Goal: Task Accomplishment & Management: Manage account settings

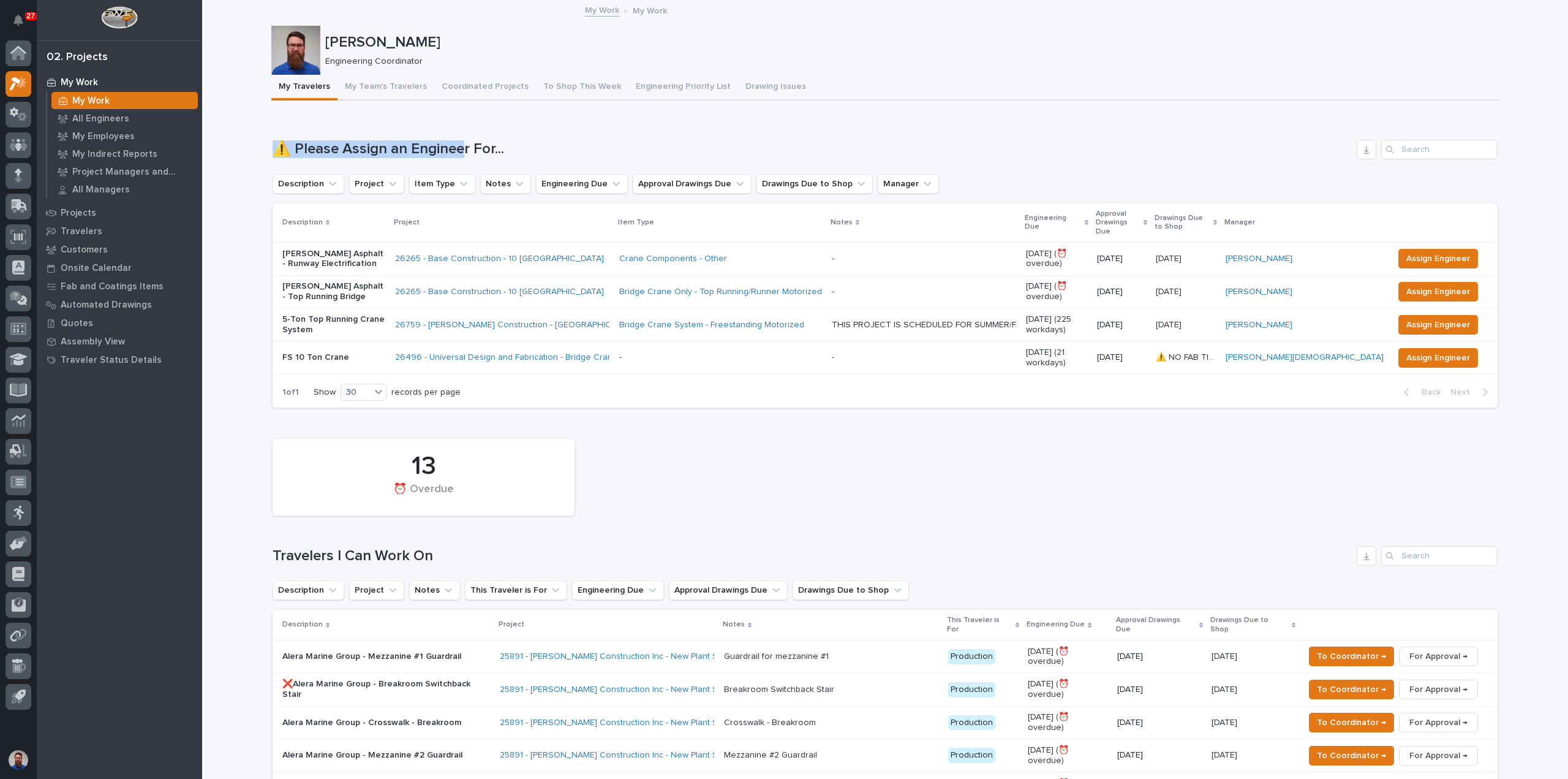
drag, startPoint x: 258, startPoint y: 145, endPoint x: 588, endPoint y: 159, distance: 330.3
click at [588, 159] on div "⚠️ Please Assign an Engineer For..." at bounding box center [885, 150] width 1225 height 19
drag, startPoint x: 577, startPoint y: 147, endPoint x: 269, endPoint y: 143, distance: 308.0
click at [272, 143] on h1 "⚠️ Please Assign an Engineer For..." at bounding box center [812, 149] width 1079 height 18
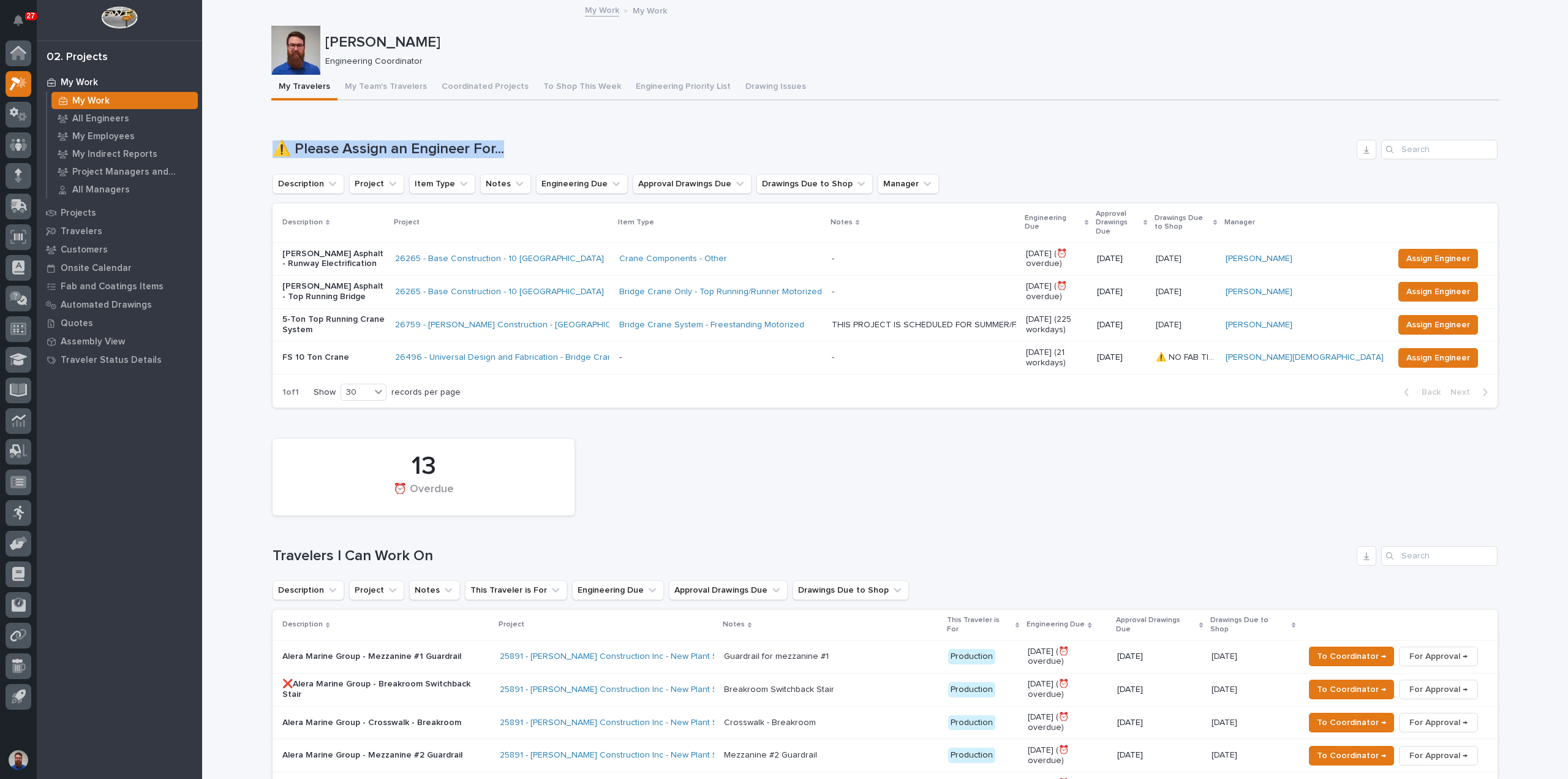
click at [272, 143] on h1 "⚠️ Please Assign an Engineer For..." at bounding box center [812, 149] width 1079 height 18
drag, startPoint x: 249, startPoint y: 143, endPoint x: 571, endPoint y: 138, distance: 322.0
click at [571, 138] on div "Loading... Saving… ⚠️ Please Assign an Engineer For... Description Project Item…" at bounding box center [885, 266] width 1225 height 302
drag, startPoint x: 540, startPoint y: 145, endPoint x: 236, endPoint y: 145, distance: 304.0
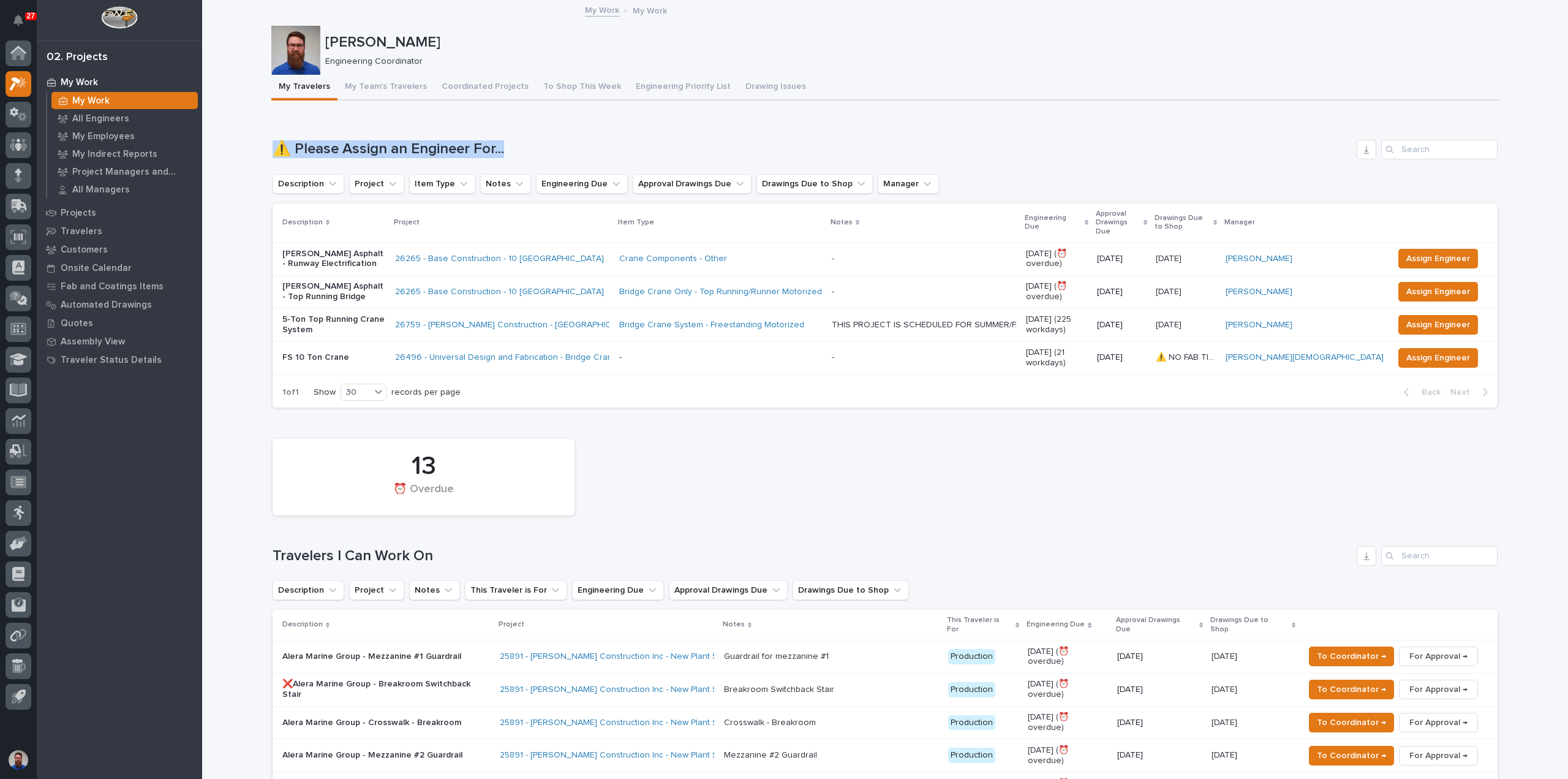
click at [272, 144] on h1 "⚠️ Please Assign an Engineer For..." at bounding box center [812, 149] width 1079 height 18
drag, startPoint x: 343, startPoint y: 145, endPoint x: 505, endPoint y: 144, distance: 162.0
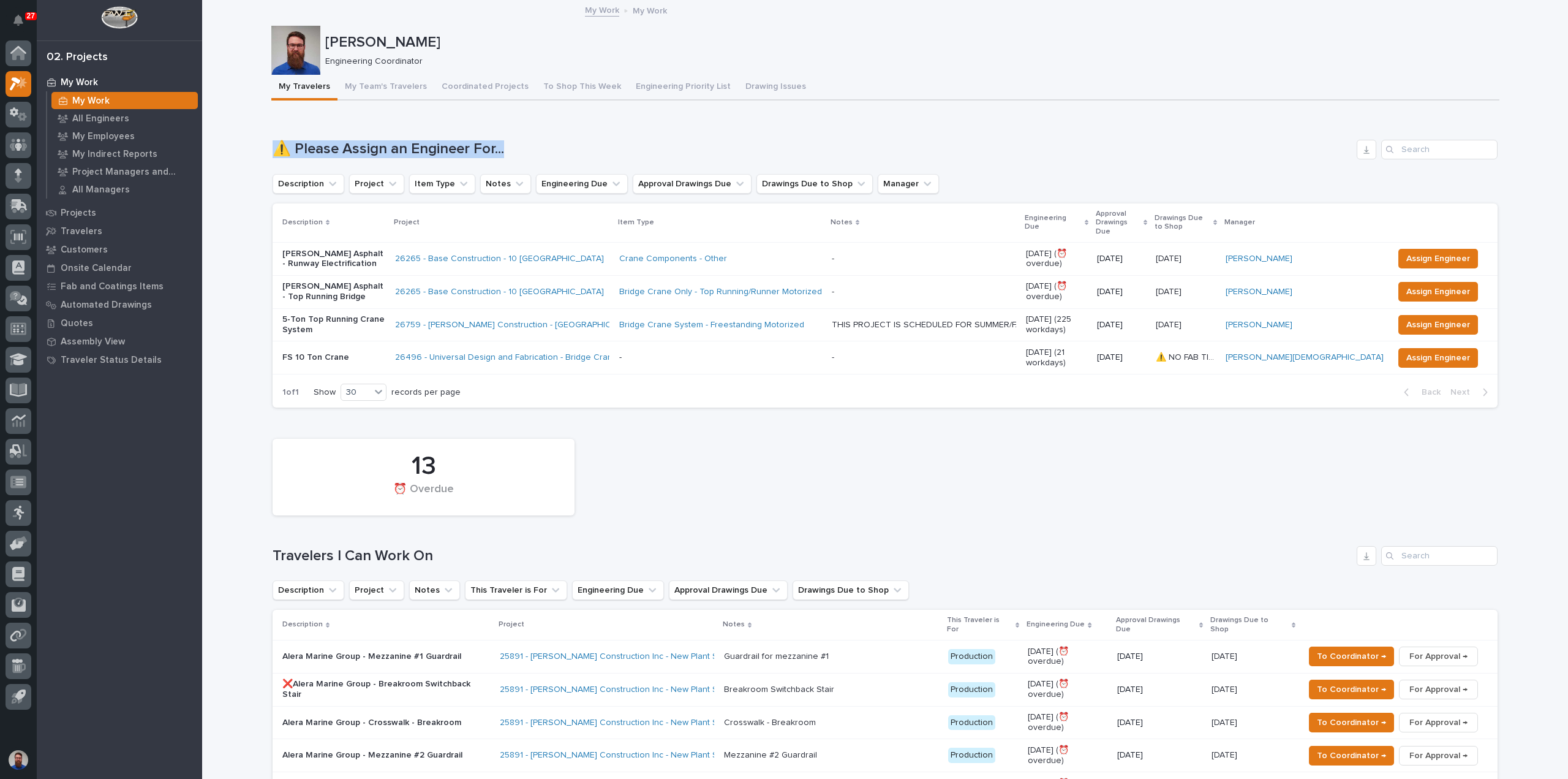
click at [505, 144] on h1 "⚠️ Please Assign an Engineer For..." at bounding box center [812, 149] width 1079 height 18
drag, startPoint x: 503, startPoint y: 148, endPoint x: 245, endPoint y: 152, distance: 258.0
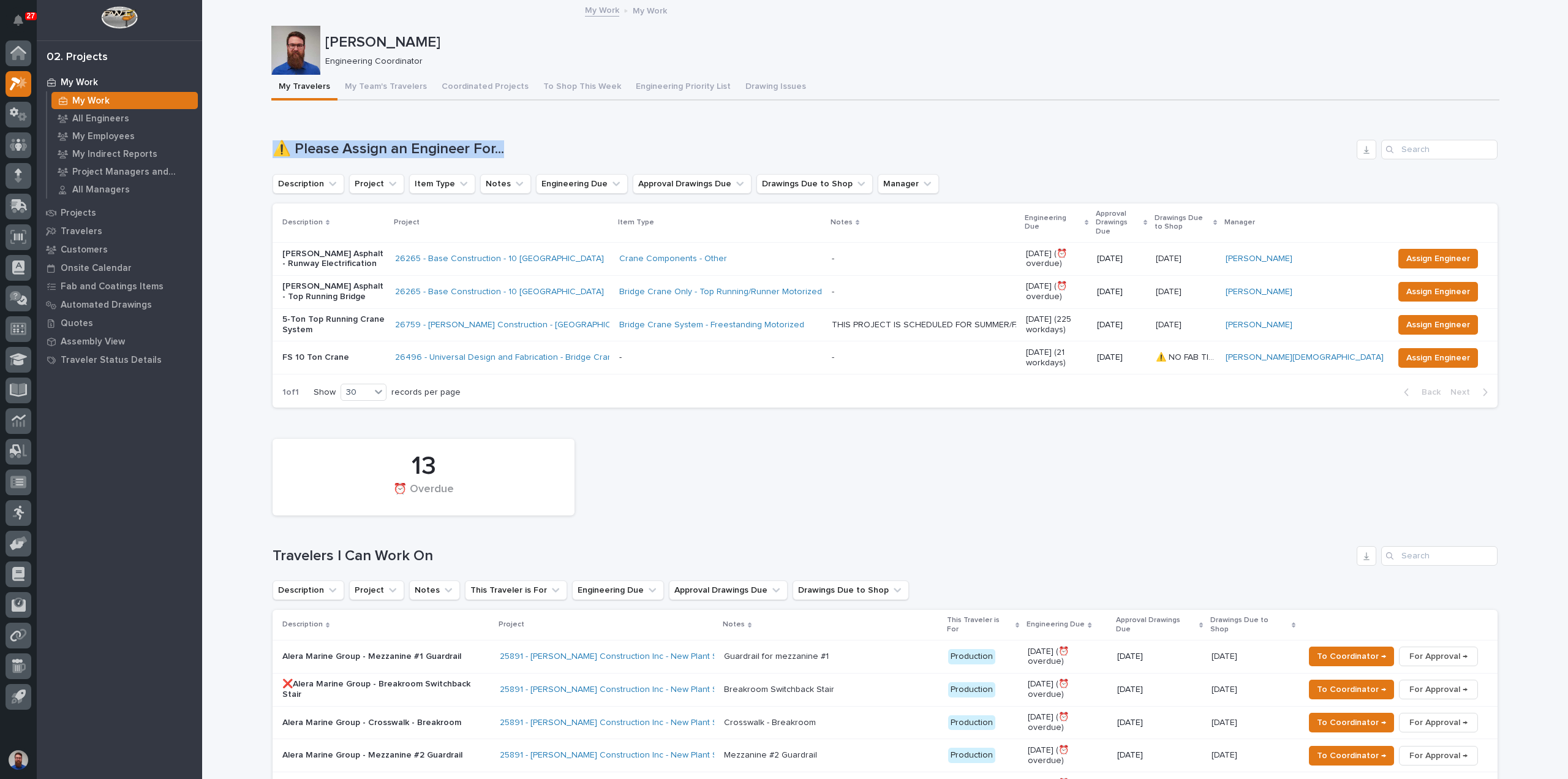
drag, startPoint x: 240, startPoint y: 125, endPoint x: 553, endPoint y: 159, distance: 314.8
click at [553, 156] on h1 "⚠️ Please Assign an Engineer For..." at bounding box center [812, 149] width 1079 height 18
click at [557, 143] on h1 "⚠️ Please Assign an Engineer For..." at bounding box center [812, 149] width 1079 height 18
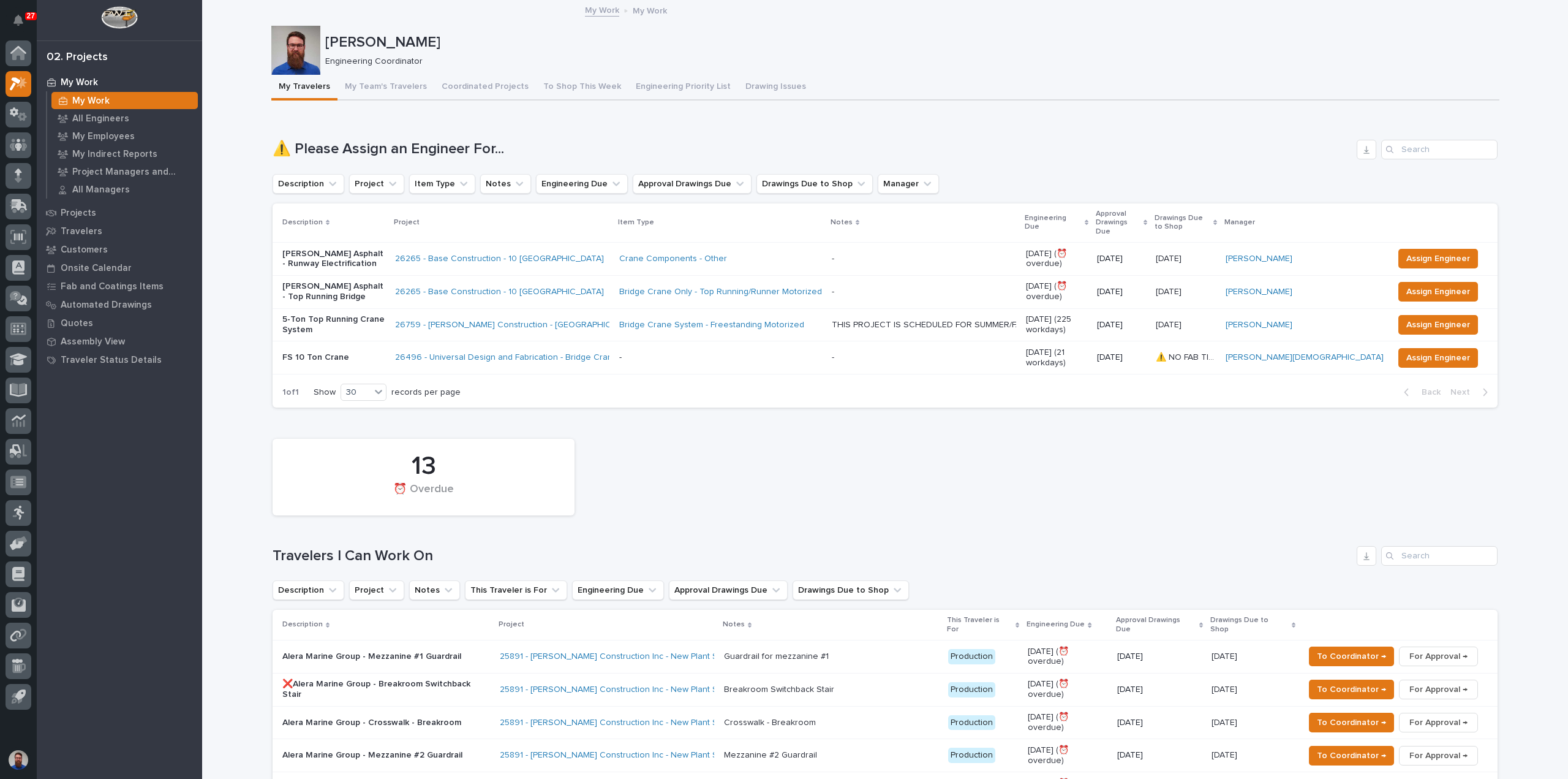
drag, startPoint x: 232, startPoint y: 530, endPoint x: 246, endPoint y: 528, distance: 14.1
drag, startPoint x: 401, startPoint y: 532, endPoint x: 484, endPoint y: 537, distance: 83.2
click at [484, 548] on h1 "Travelers I Can Work On" at bounding box center [812, 556] width 1079 height 18
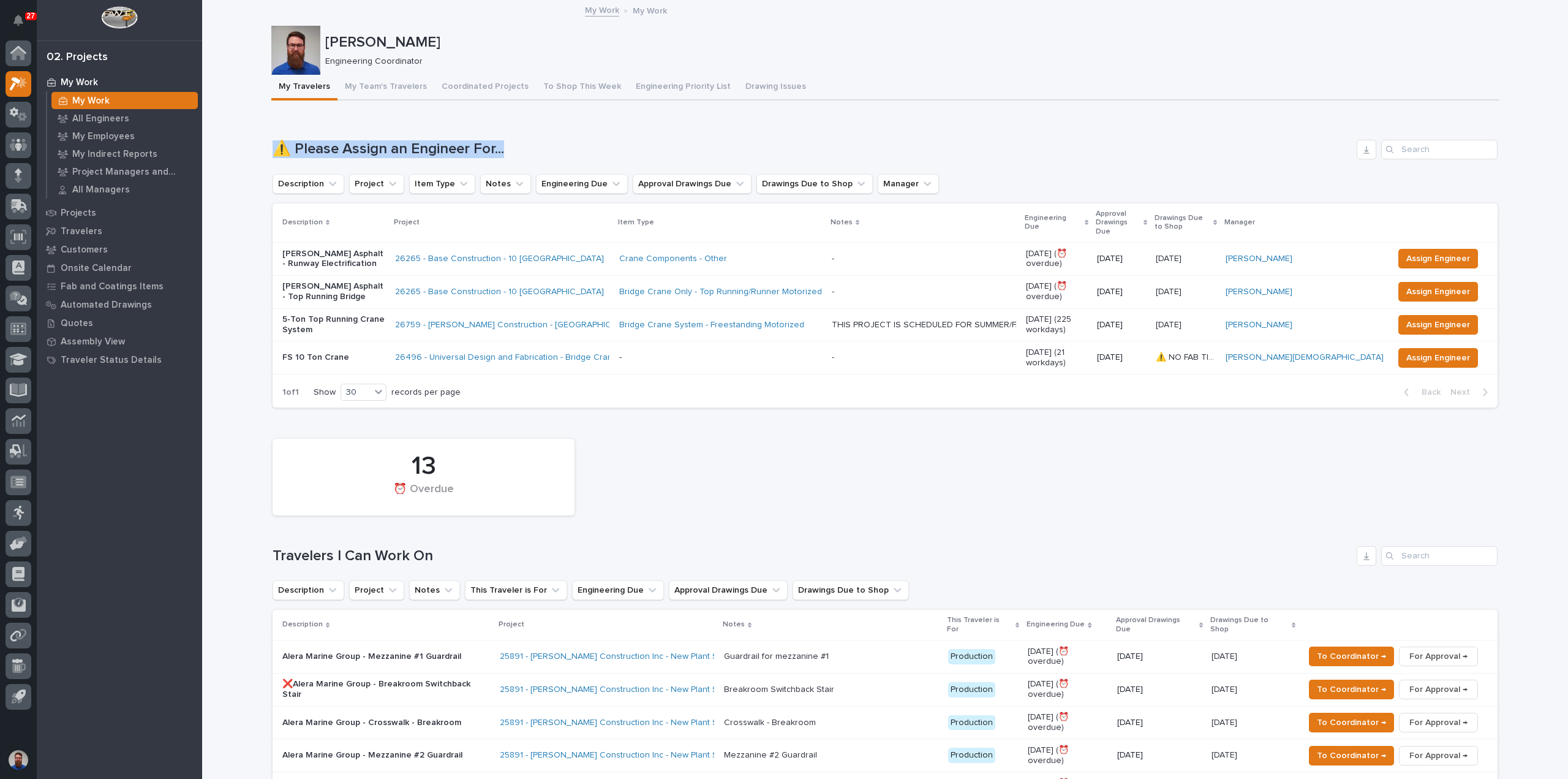
drag, startPoint x: 266, startPoint y: 137, endPoint x: 693, endPoint y: 159, distance: 427.6
click at [693, 159] on div "⚠️ Please Assign an Engineer For..." at bounding box center [885, 150] width 1225 height 19
drag, startPoint x: 630, startPoint y: 135, endPoint x: 244, endPoint y: 154, distance: 386.5
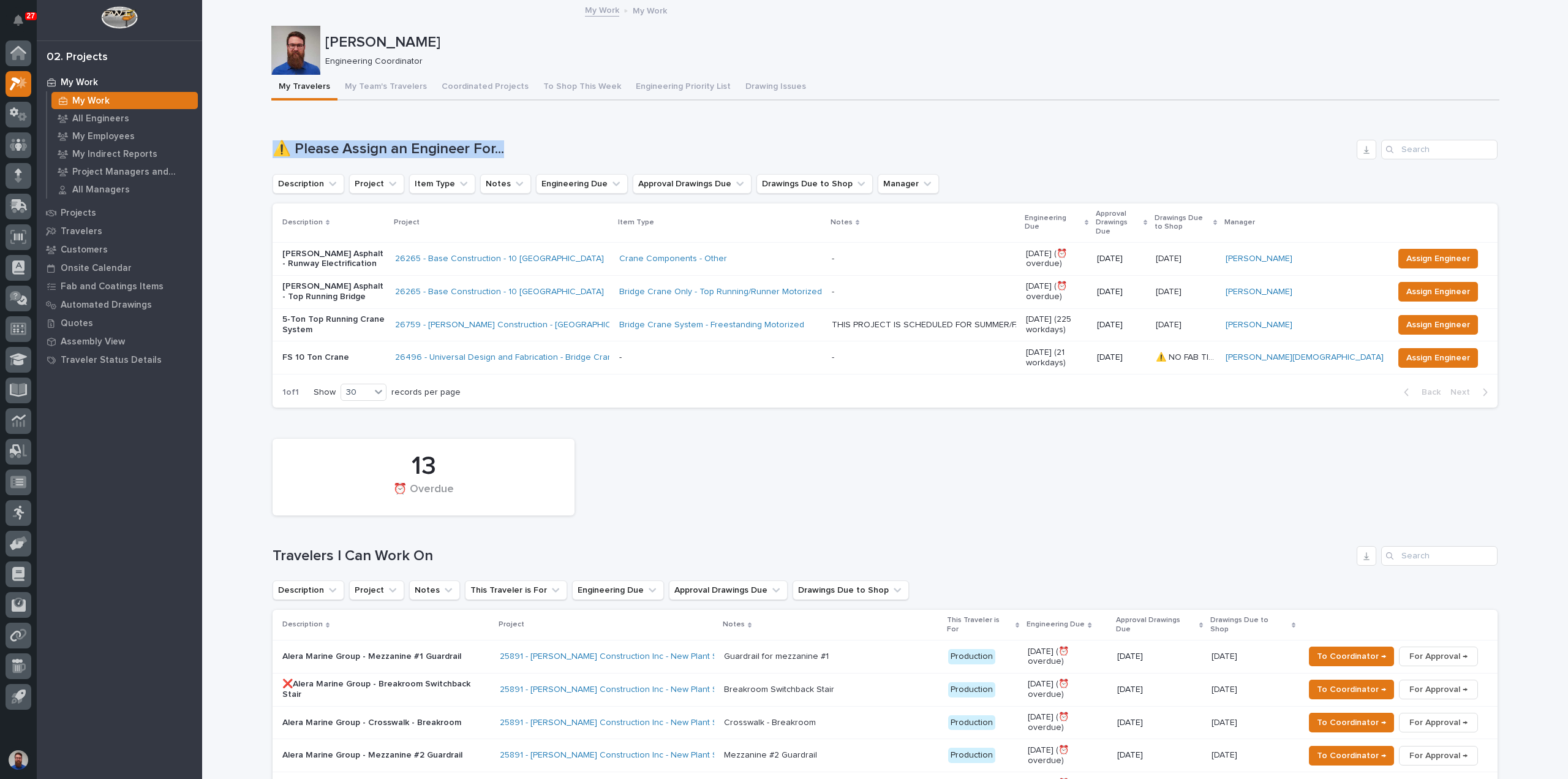
drag, startPoint x: 236, startPoint y: 131, endPoint x: 595, endPoint y: 159, distance: 360.1
click at [595, 159] on div "⚠️ Please Assign an Engineer For..." at bounding box center [885, 150] width 1225 height 19
drag, startPoint x: 322, startPoint y: 145, endPoint x: 556, endPoint y: 155, distance: 234.2
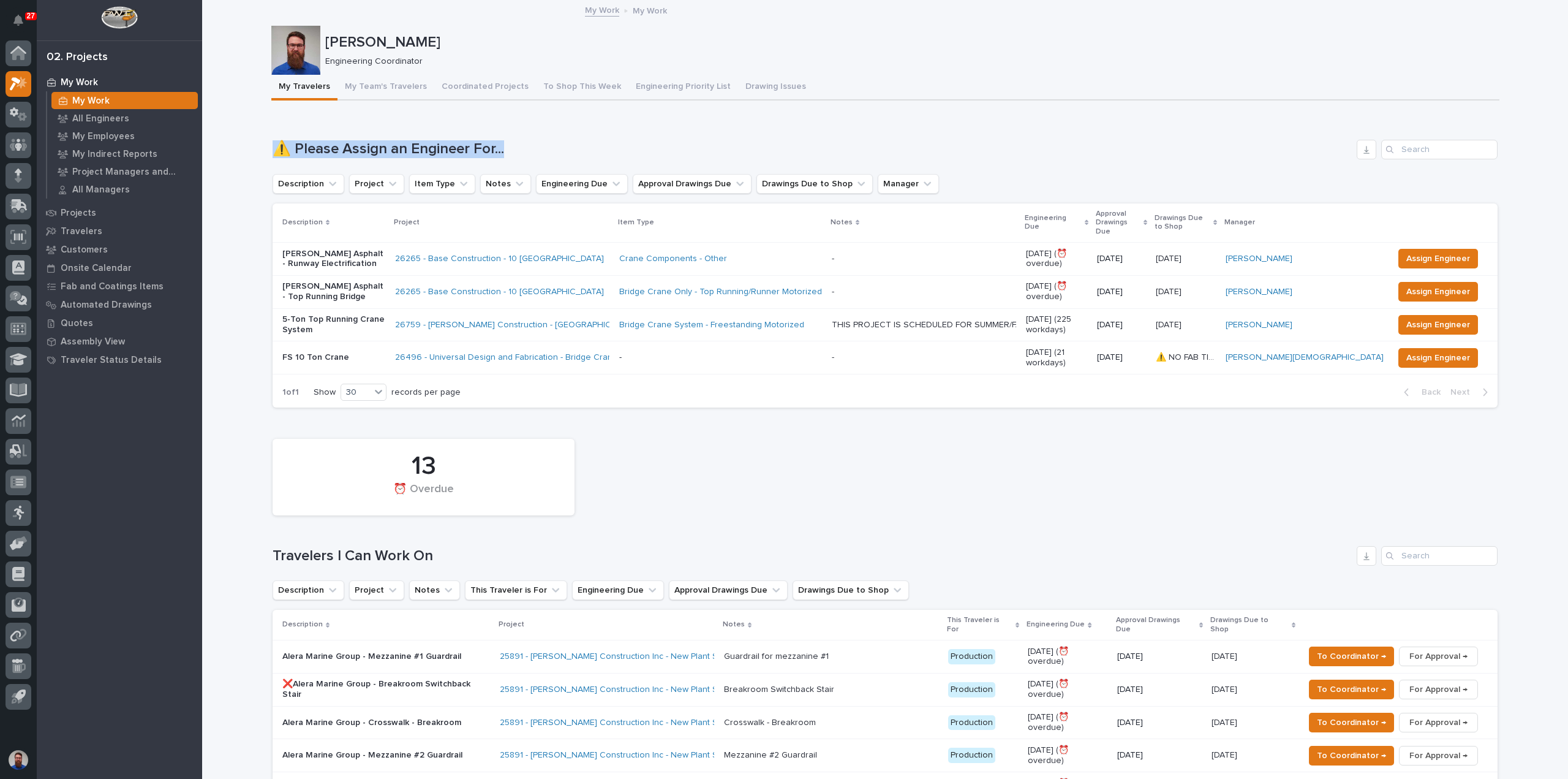
click at [556, 155] on h1 "⚠️ Please Assign an Engineer For..." at bounding box center [812, 149] width 1079 height 18
drag, startPoint x: 263, startPoint y: 143, endPoint x: 499, endPoint y: 153, distance: 236.2
click at [501, 150] on h1 "⚠️ Please Assign an Engineer For..." at bounding box center [812, 149] width 1079 height 18
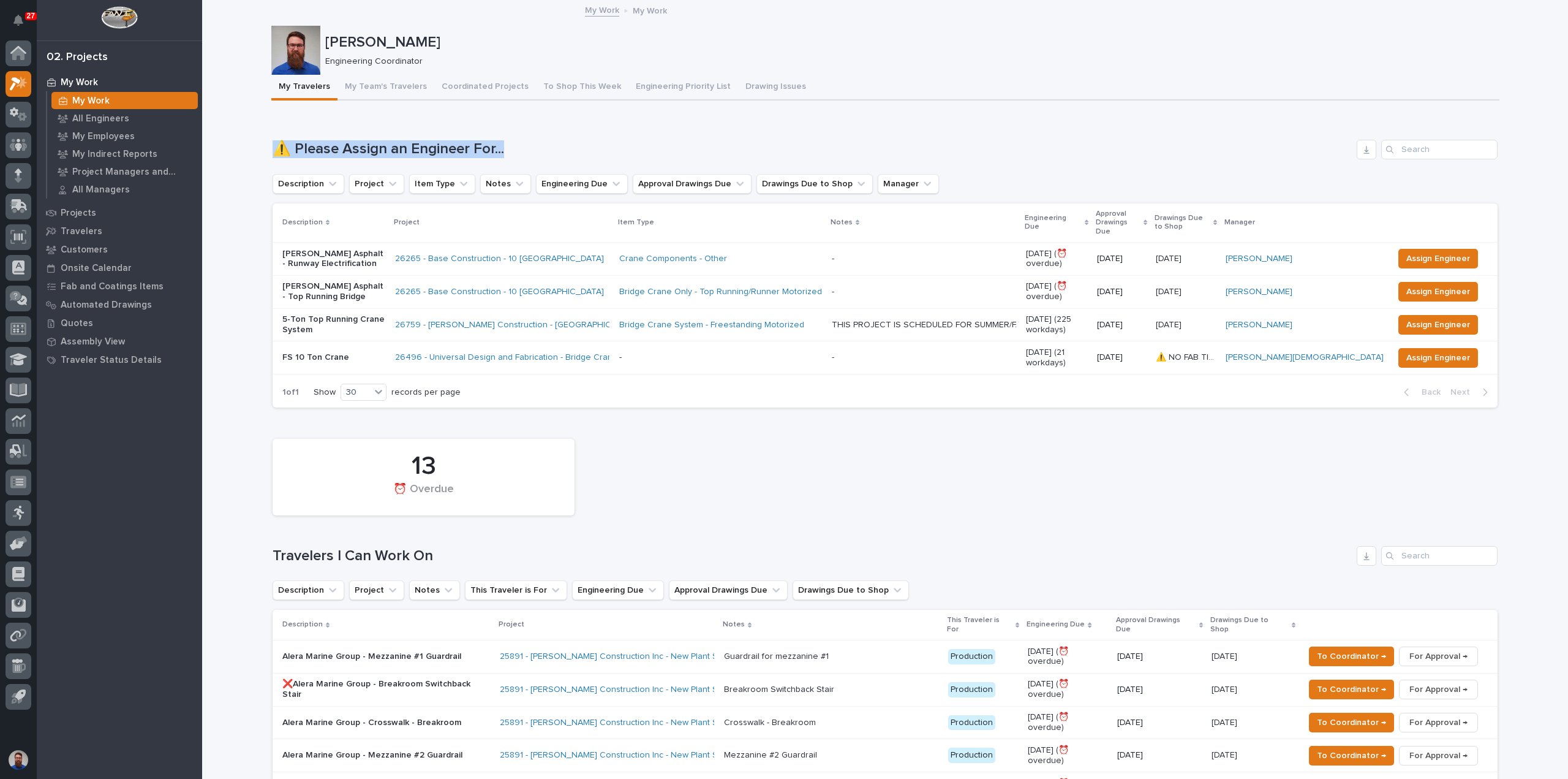
drag, startPoint x: 521, startPoint y: 145, endPoint x: 253, endPoint y: 145, distance: 268.0
drag, startPoint x: 248, startPoint y: 125, endPoint x: 534, endPoint y: 146, distance: 286.8
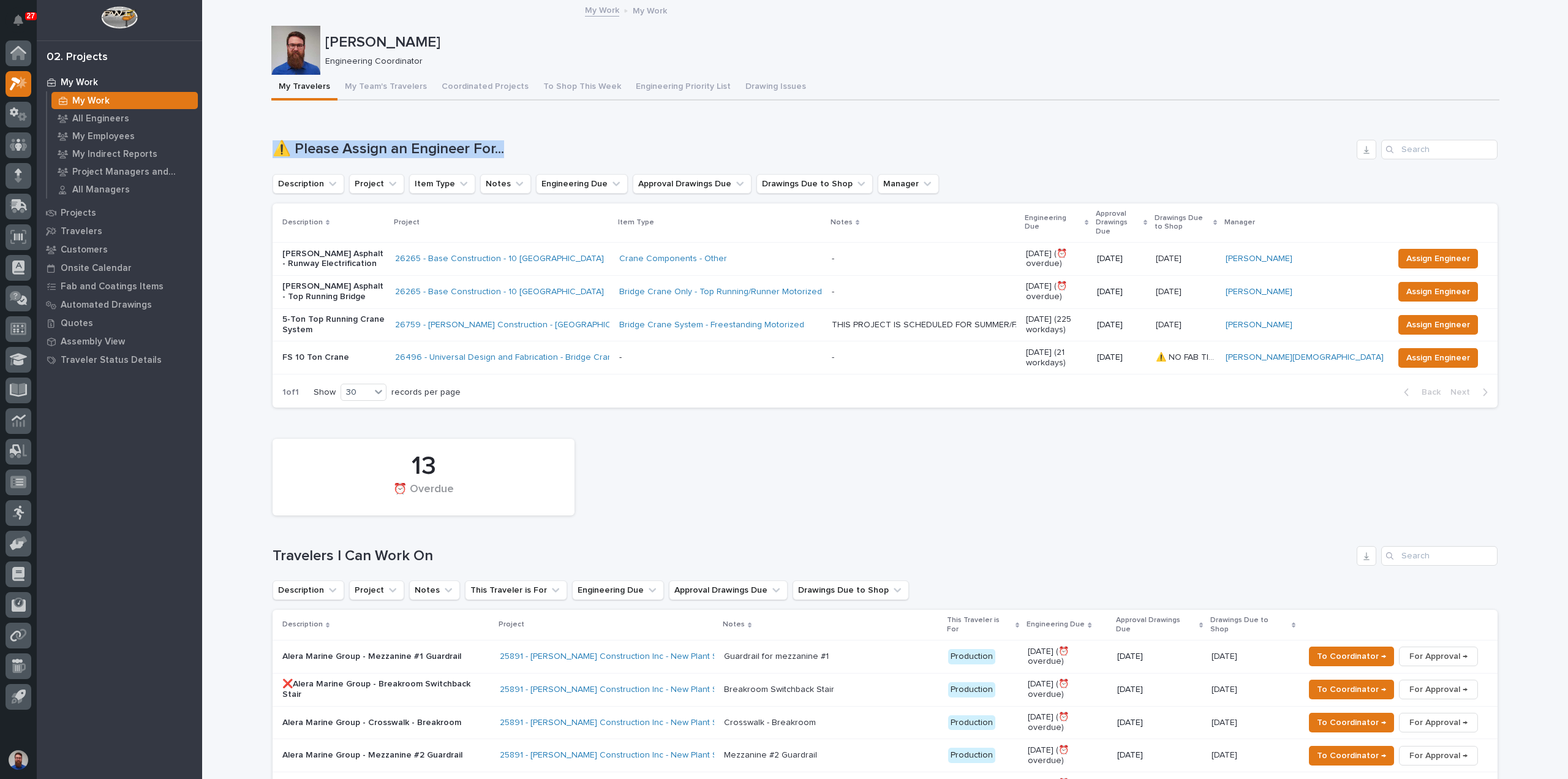
click at [536, 145] on h1 "⚠️ Please Assign an Engineer For..." at bounding box center [812, 149] width 1079 height 18
click at [541, 134] on div "Loading... Saving… ⚠️ Please Assign an Engineer For... Description Project Item…" at bounding box center [885, 266] width 1225 height 302
drag, startPoint x: 533, startPoint y: 138, endPoint x: 235, endPoint y: 140, distance: 298.0
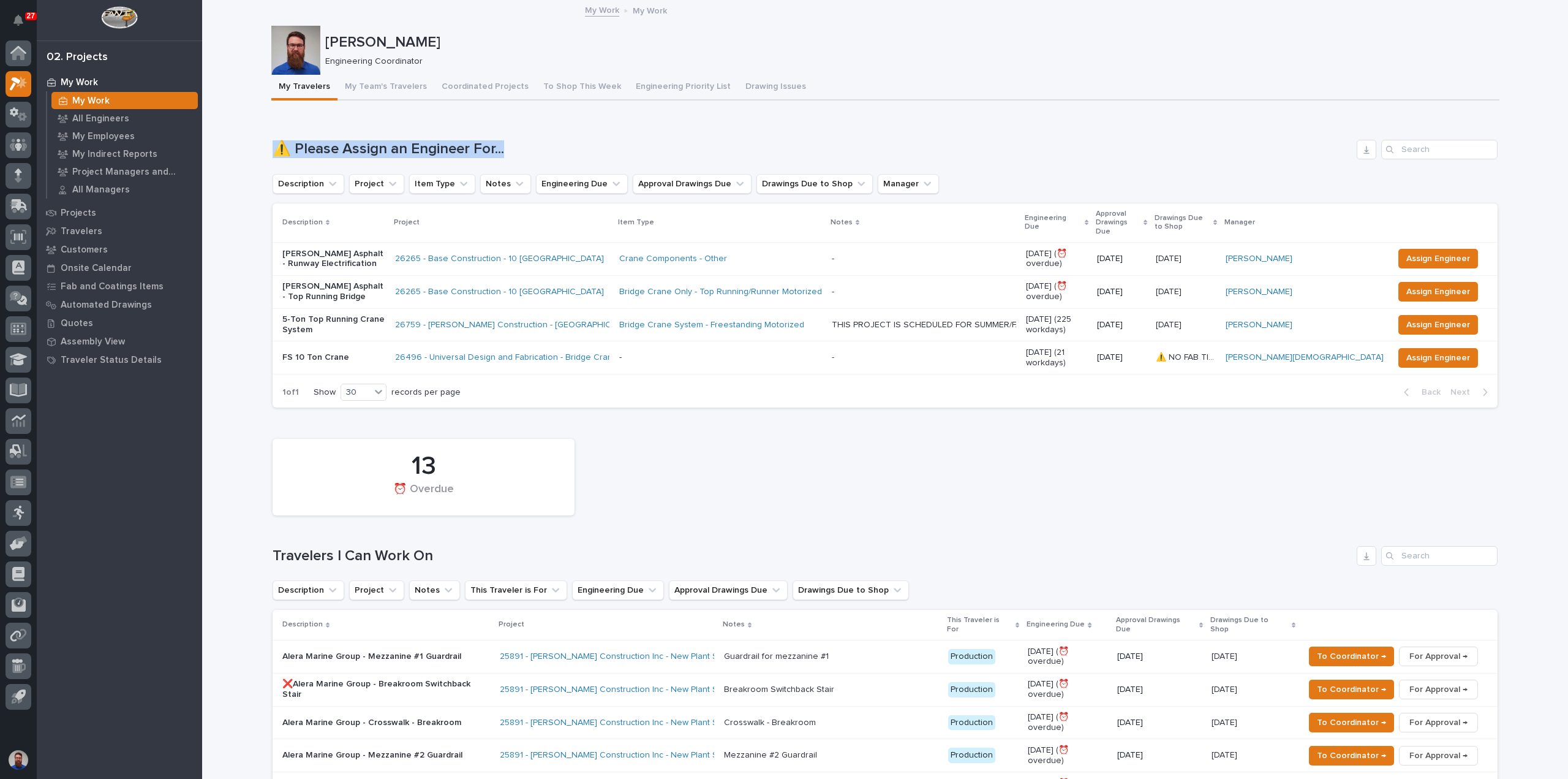
click at [14, 14] on button "Notifications" at bounding box center [18, 20] width 25 height 25
click at [19, 18] on icon "Notifications" at bounding box center [18, 19] width 10 height 11
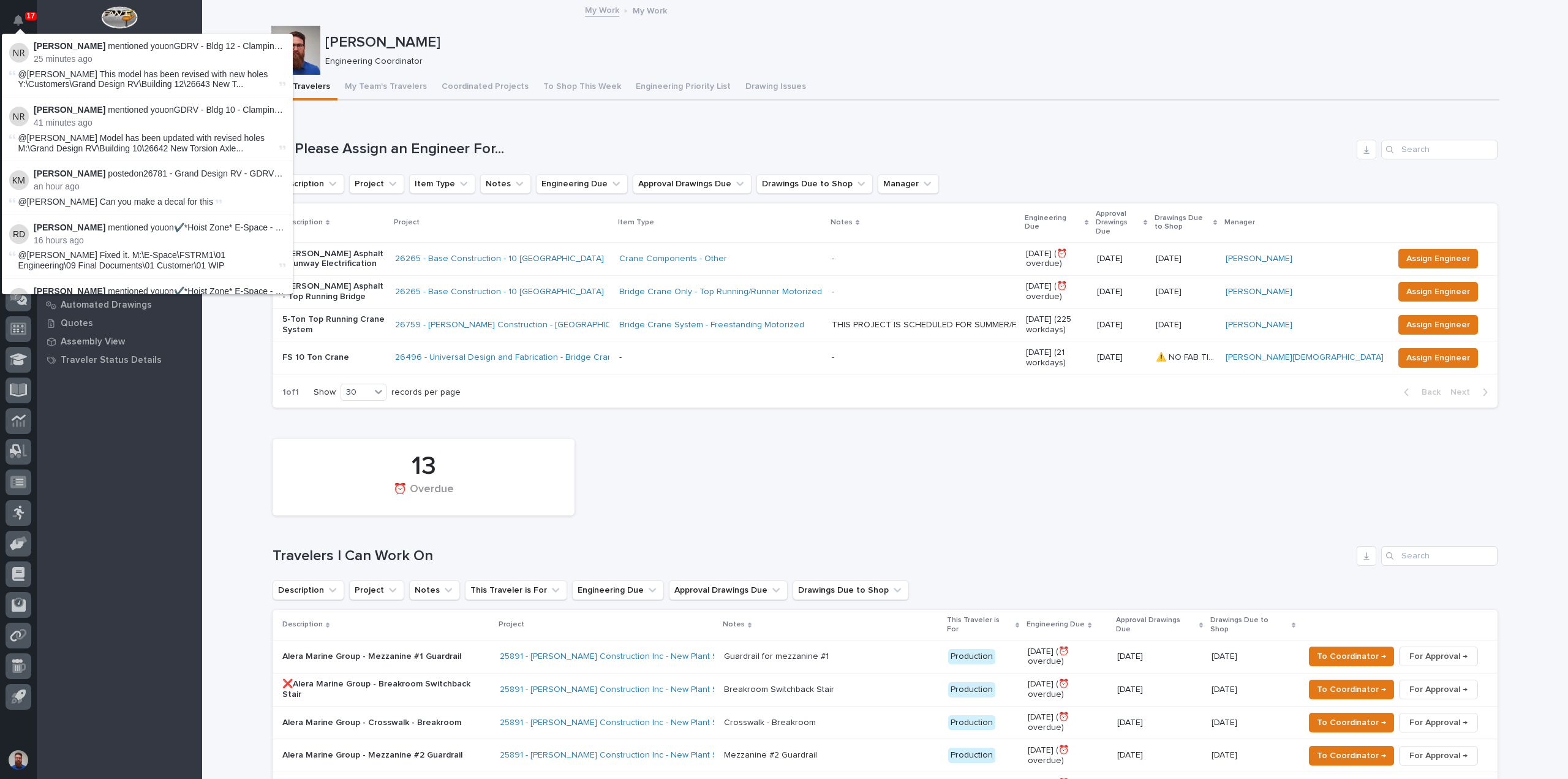
click at [19, 18] on icon "Notifications" at bounding box center [18, 19] width 10 height 11
click at [17, 21] on icon "Notifications" at bounding box center [18, 19] width 10 height 11
click at [19, 19] on icon "Notifications" at bounding box center [18, 19] width 10 height 11
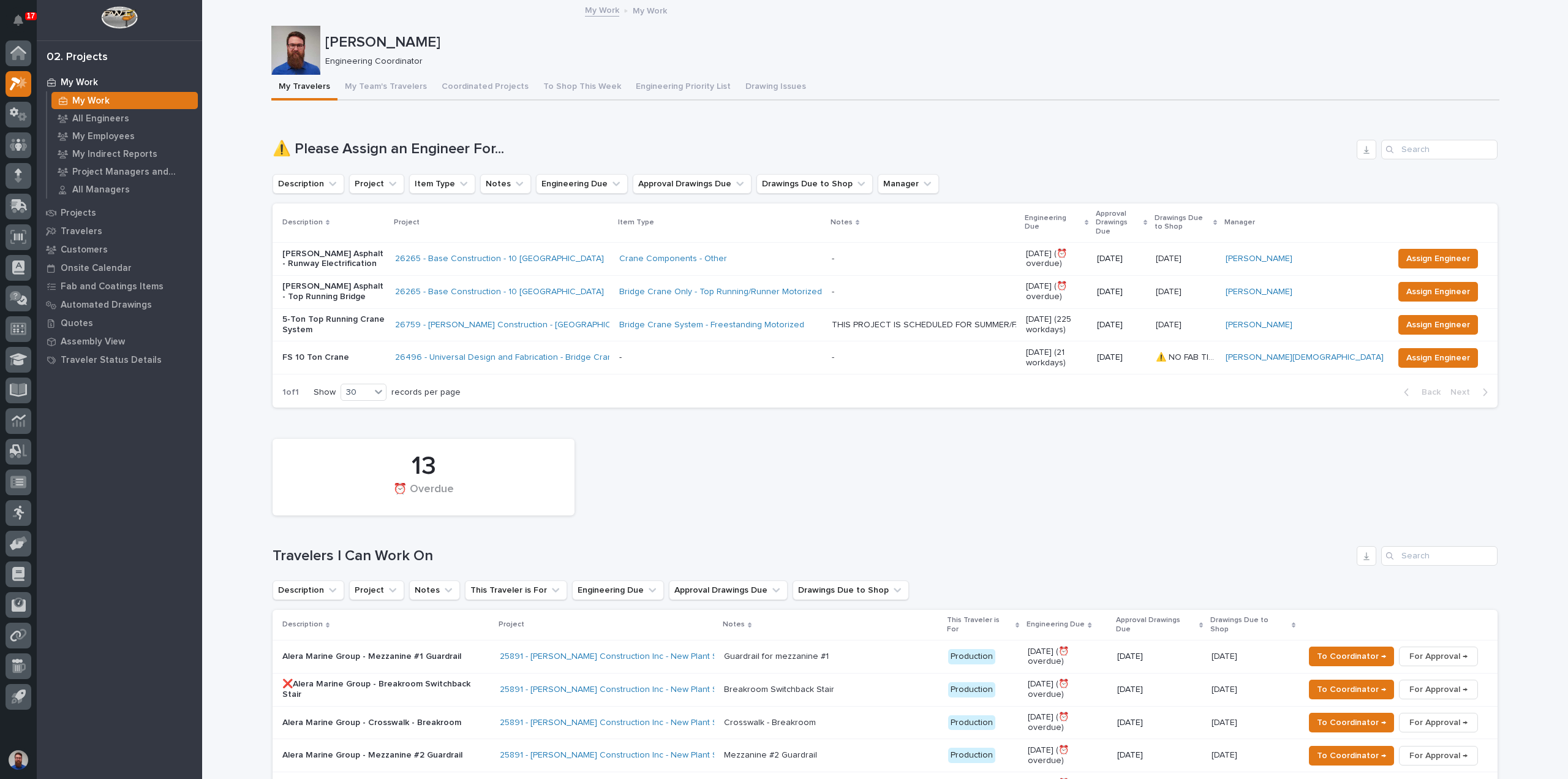
click at [216, 17] on div "My Work My Work" at bounding box center [885, 12] width 1366 height 18
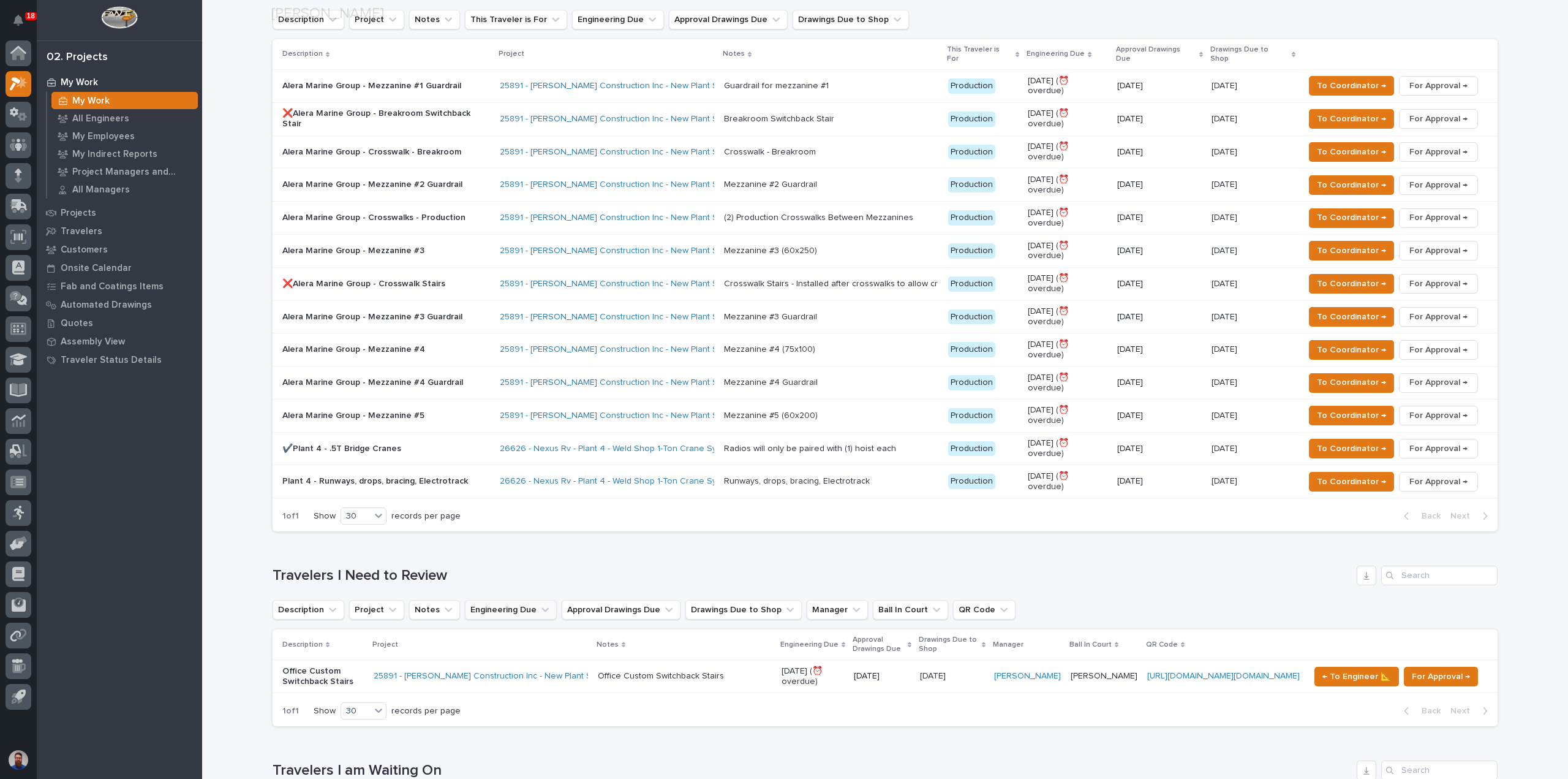
scroll to position [572, 0]
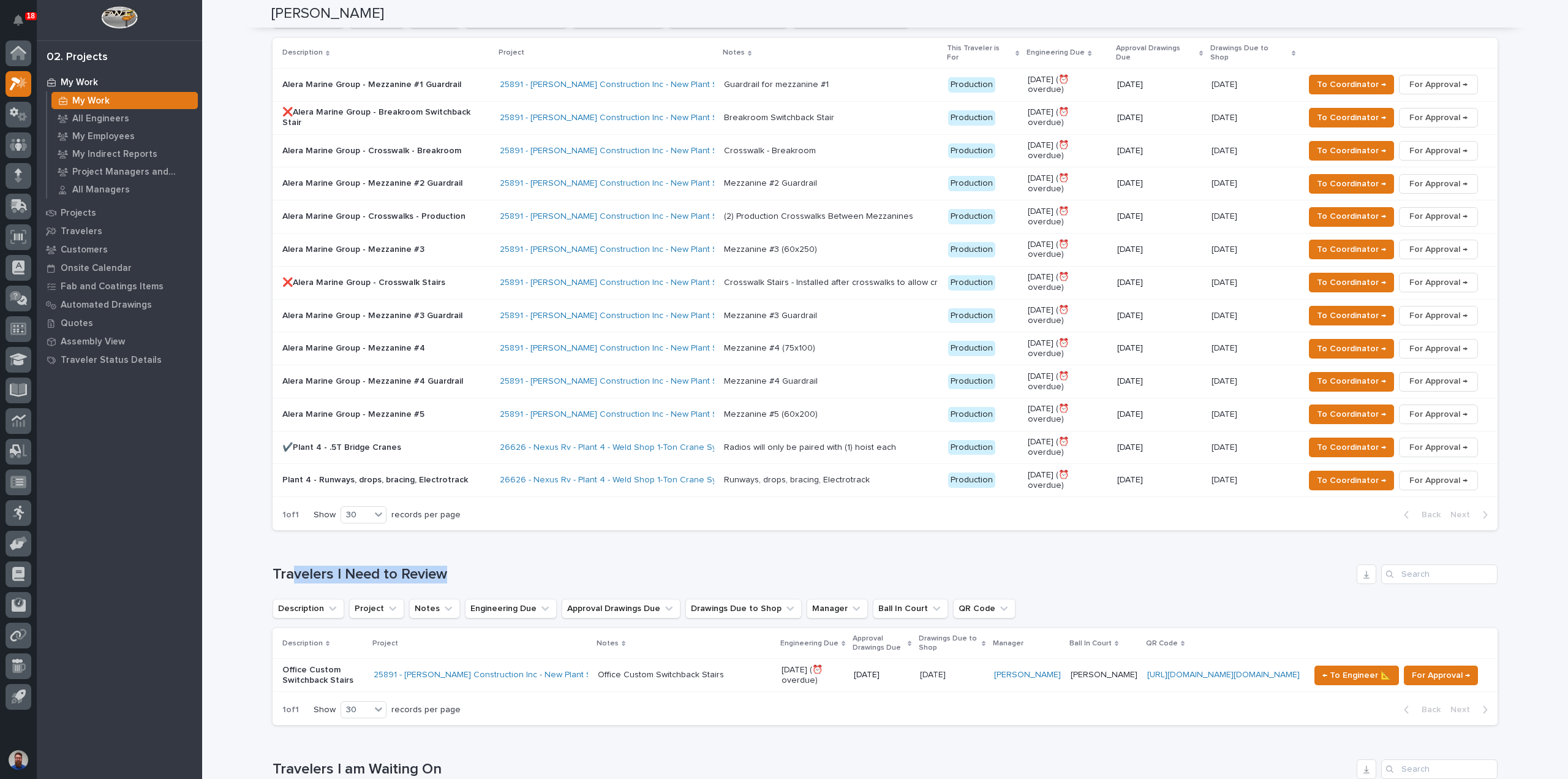
drag, startPoint x: 376, startPoint y: 470, endPoint x: 287, endPoint y: 473, distance: 89.1
click at [287, 566] on h1 "Travelers I Need to Review" at bounding box center [812, 575] width 1079 height 18
drag, startPoint x: 279, startPoint y: 472, endPoint x: 645, endPoint y: 469, distance: 366.0
click at [645, 566] on h1 "Travelers I Need to Review" at bounding box center [812, 575] width 1079 height 18
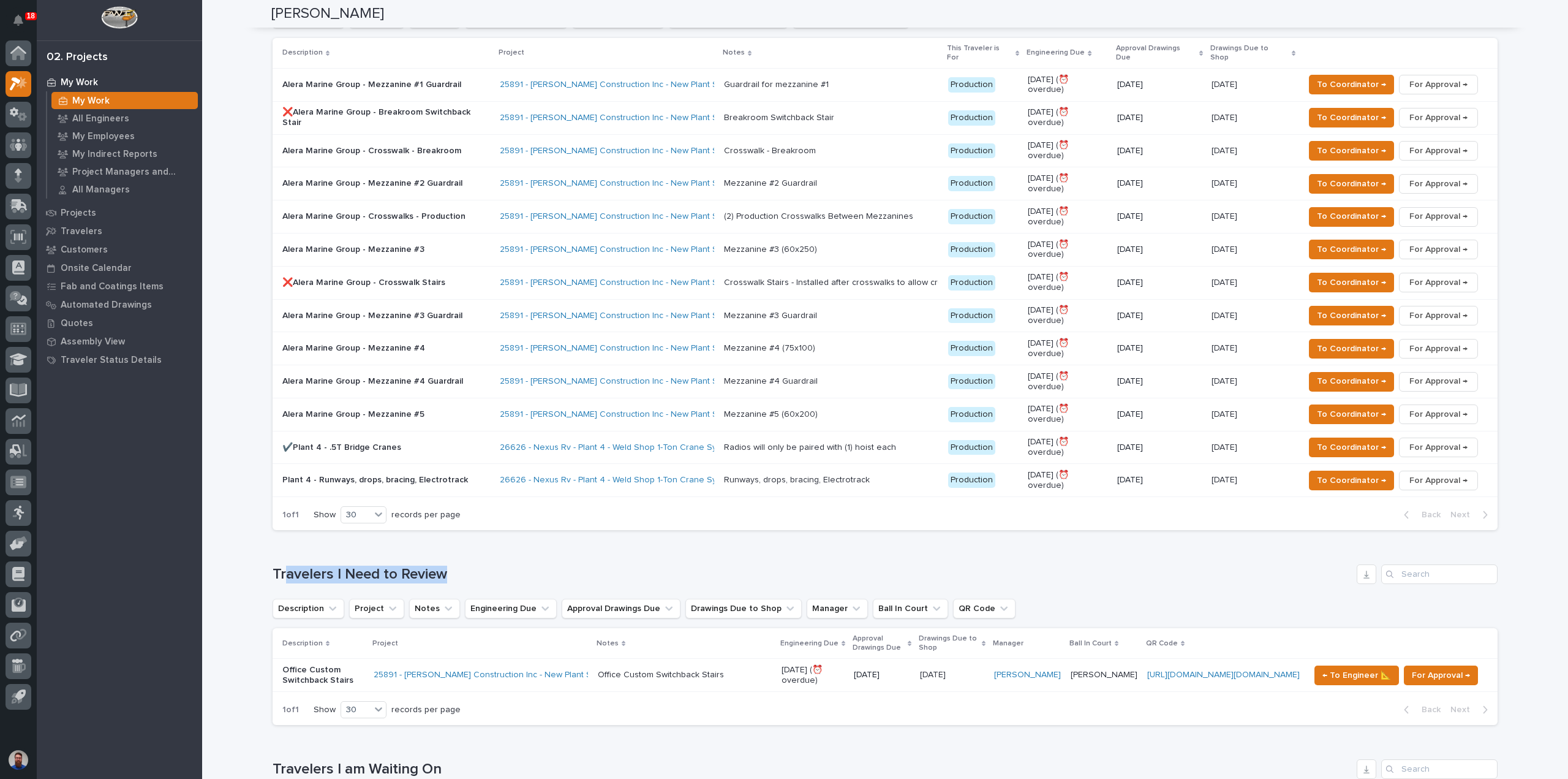
click at [645, 566] on h1 "Travelers I Need to Review" at bounding box center [812, 575] width 1079 height 18
click at [648, 566] on h1 "Travelers I Need to Review" at bounding box center [812, 575] width 1079 height 18
drag, startPoint x: 648, startPoint y: 464, endPoint x: 371, endPoint y: 461, distance: 277.0
click at [371, 540] on div "Loading... Saving… Travelers I Need to Review Description Project Notes Enginee…" at bounding box center [885, 637] width 1225 height 195
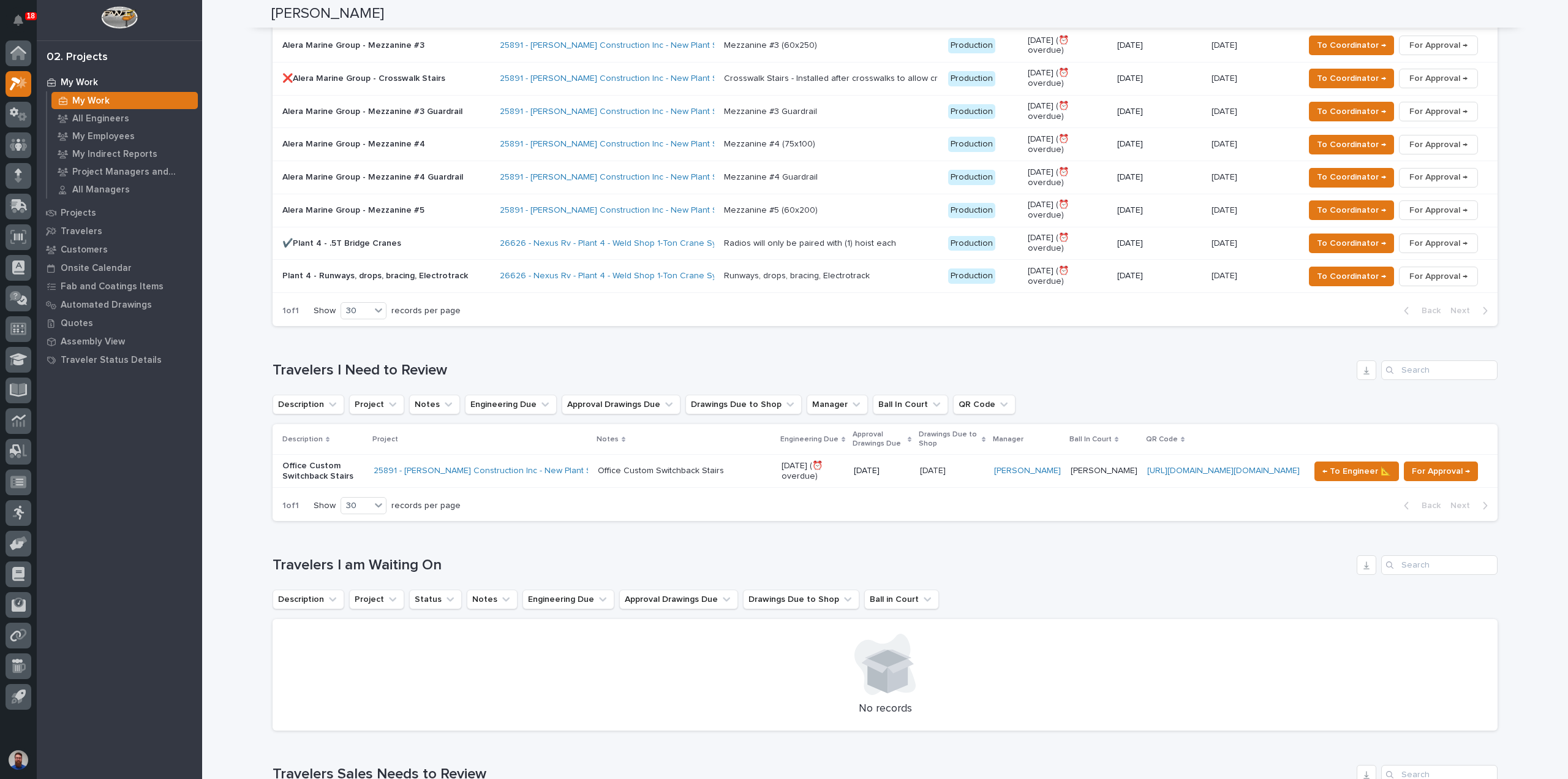
scroll to position [817, 0]
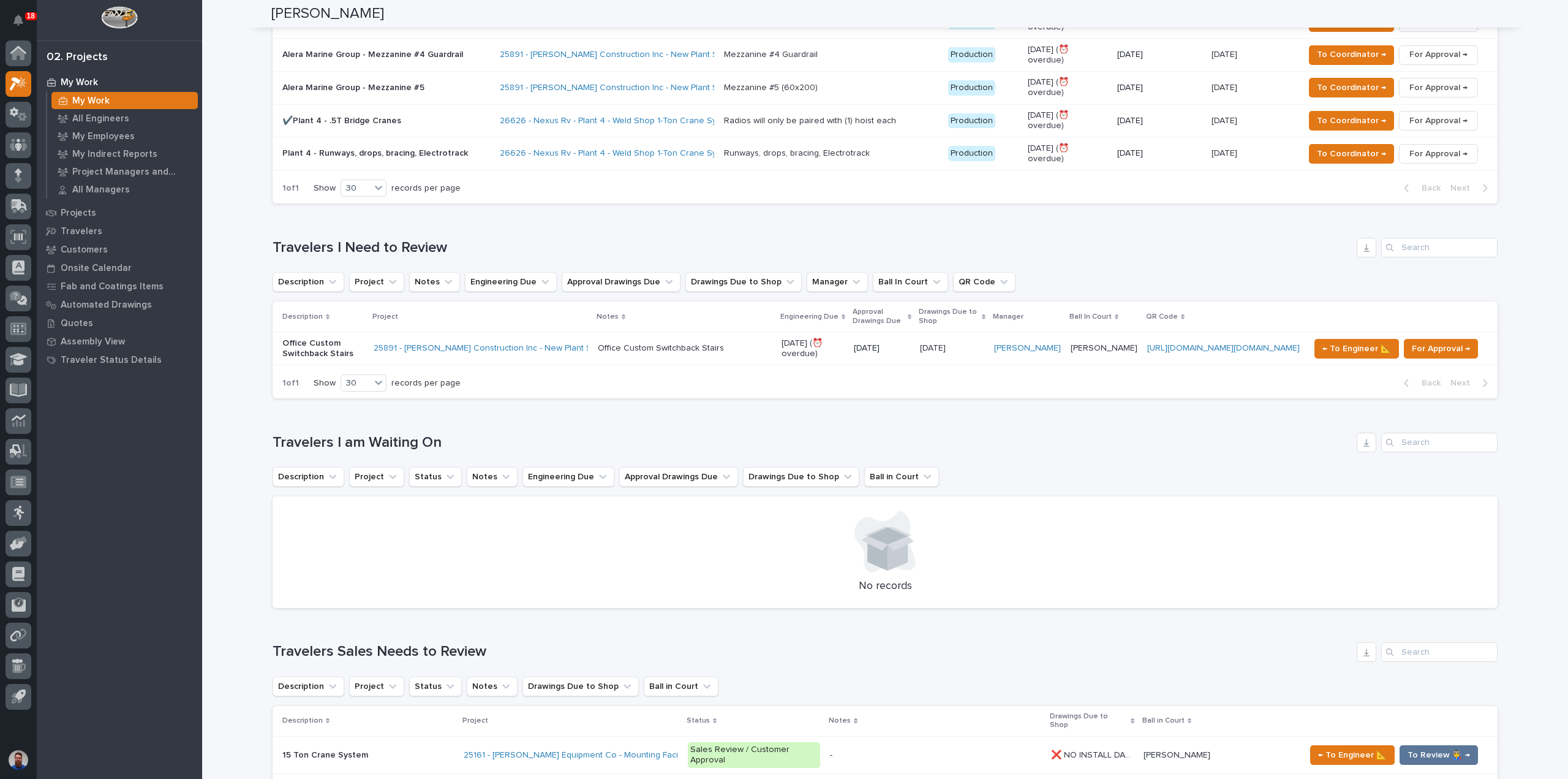
scroll to position [1307, 0]
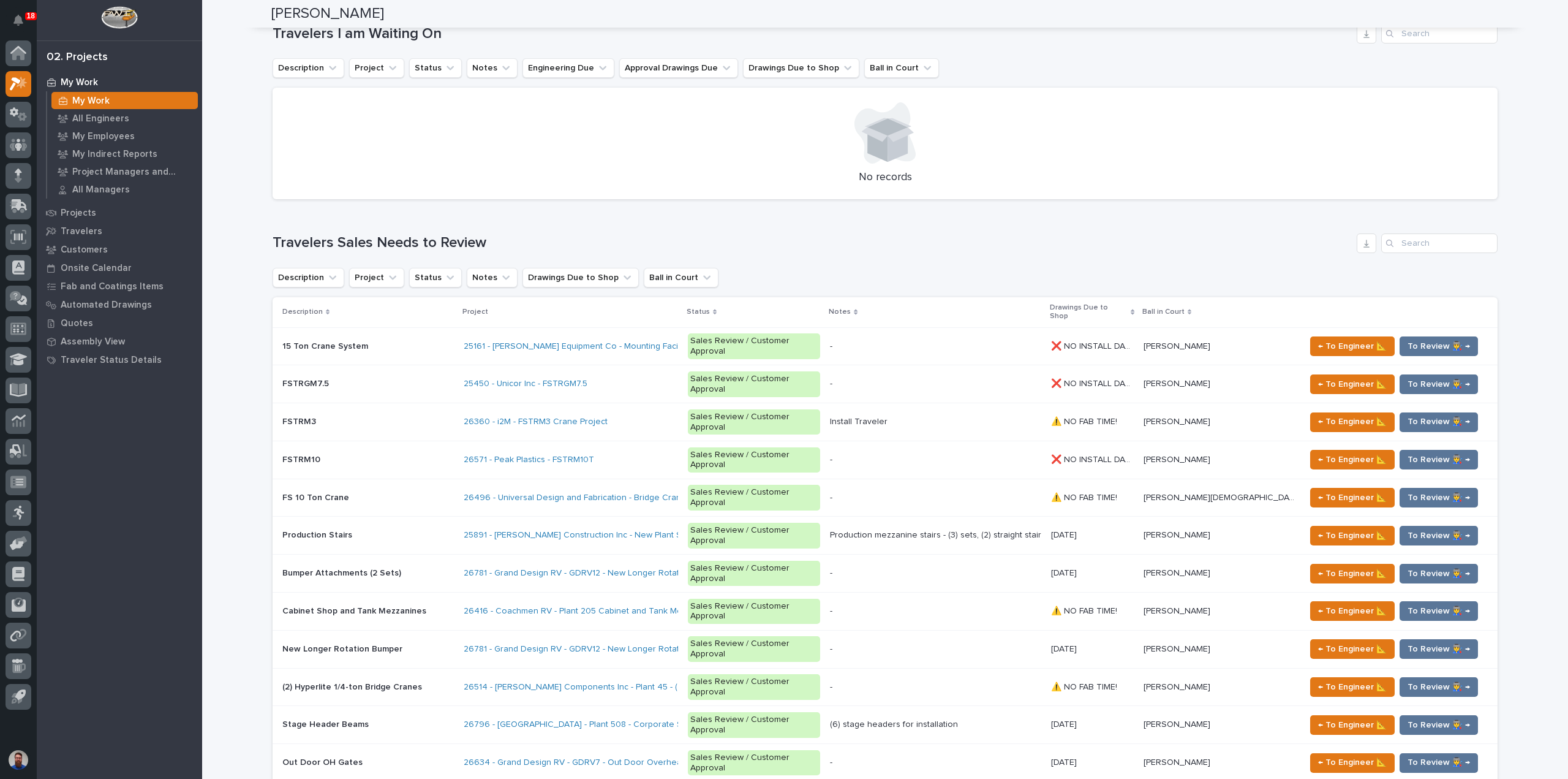
click at [244, 538] on div "Loading... Saving… Loading... Saving… [PERSON_NAME] [PERSON_NAME] Engineering C…" at bounding box center [885, 604] width 1366 height 3821
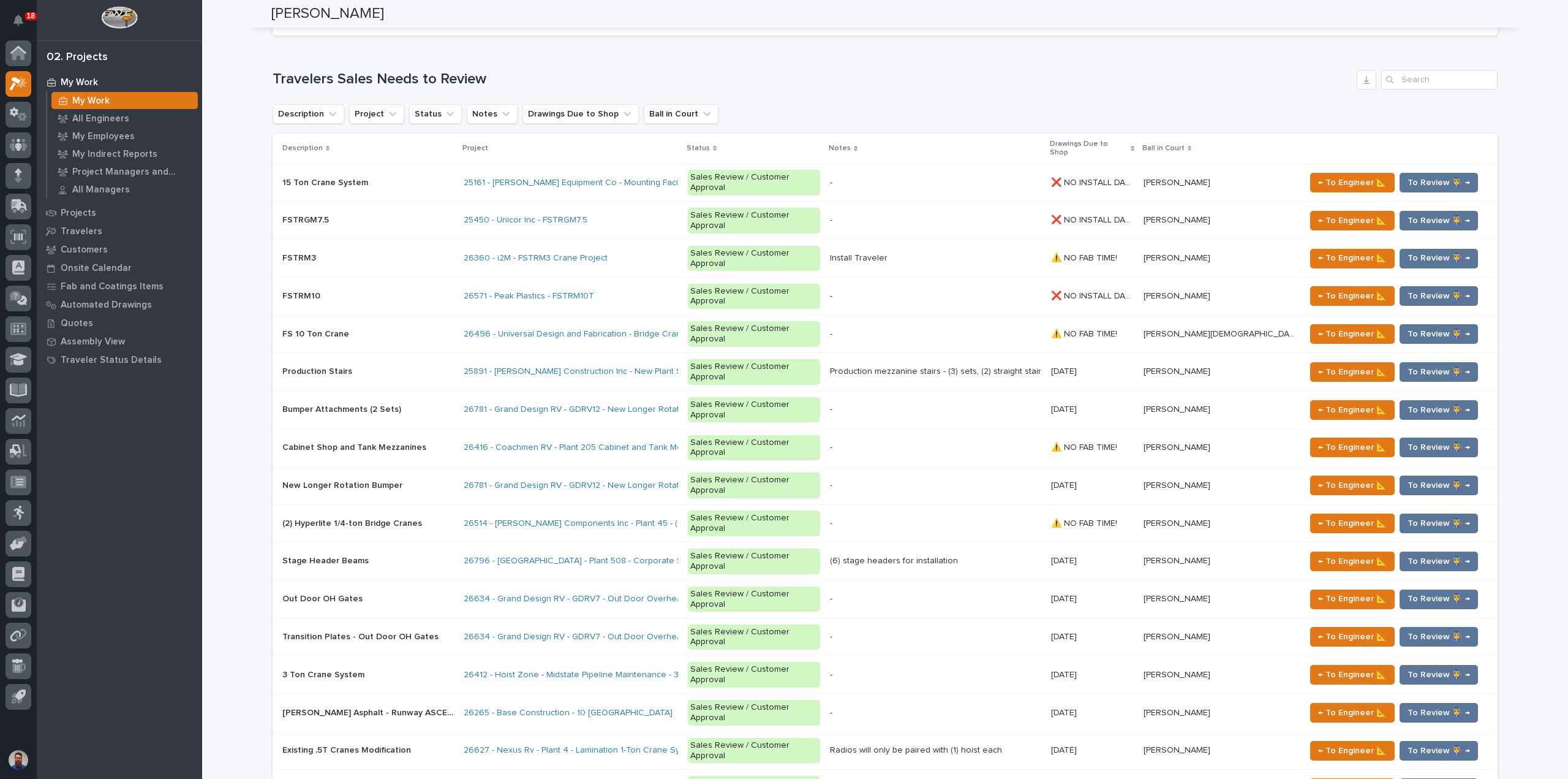
scroll to position [1552, 0]
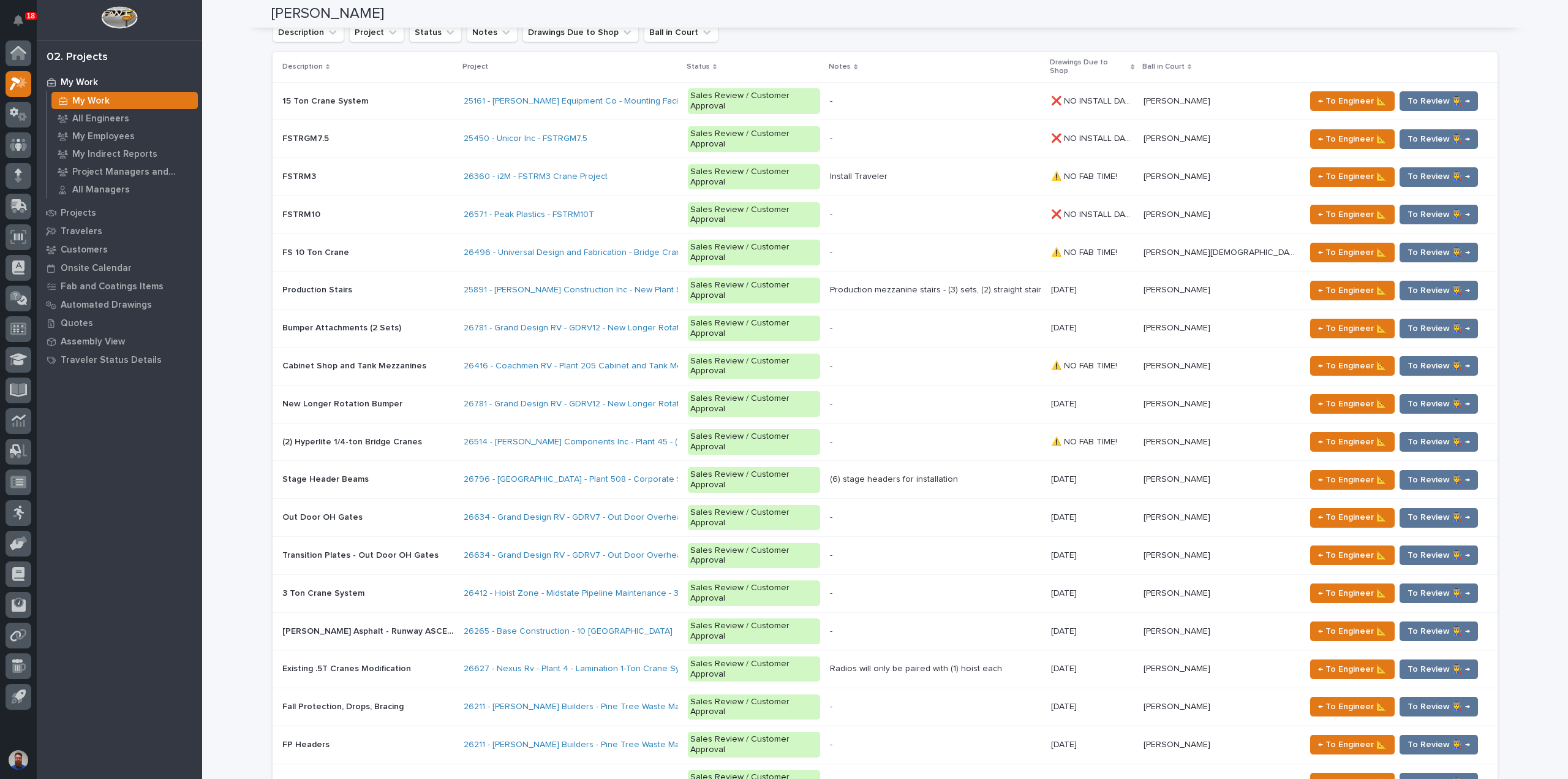
click at [241, 530] on div "Loading... Saving… Loading... Saving… [PERSON_NAME] [PERSON_NAME] Engineering C…" at bounding box center [885, 359] width 1366 height 3821
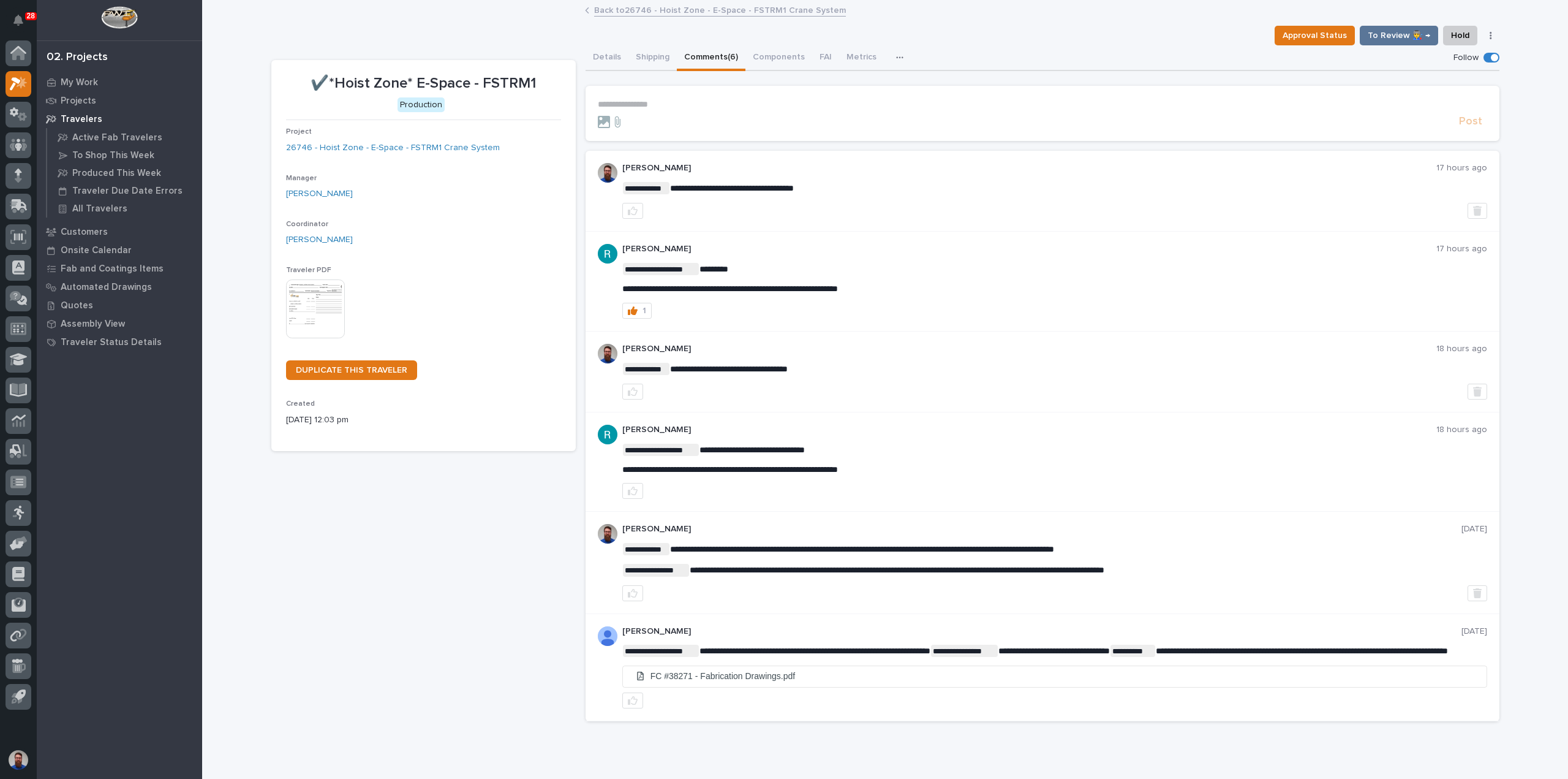
click at [607, 53] on button "Details" at bounding box center [607, 58] width 43 height 25
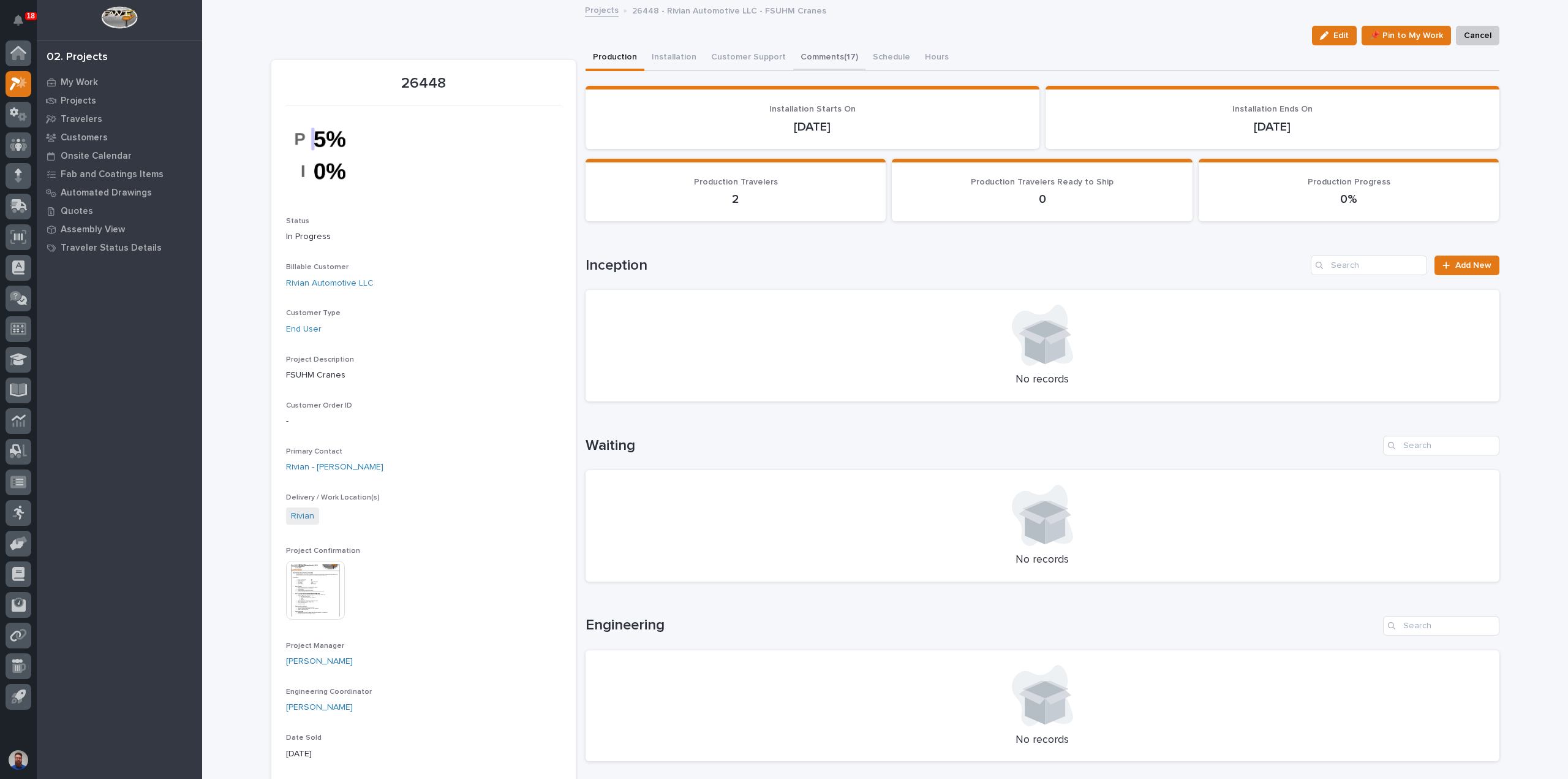
click at [814, 54] on button "Comments (17)" at bounding box center [829, 58] width 72 height 25
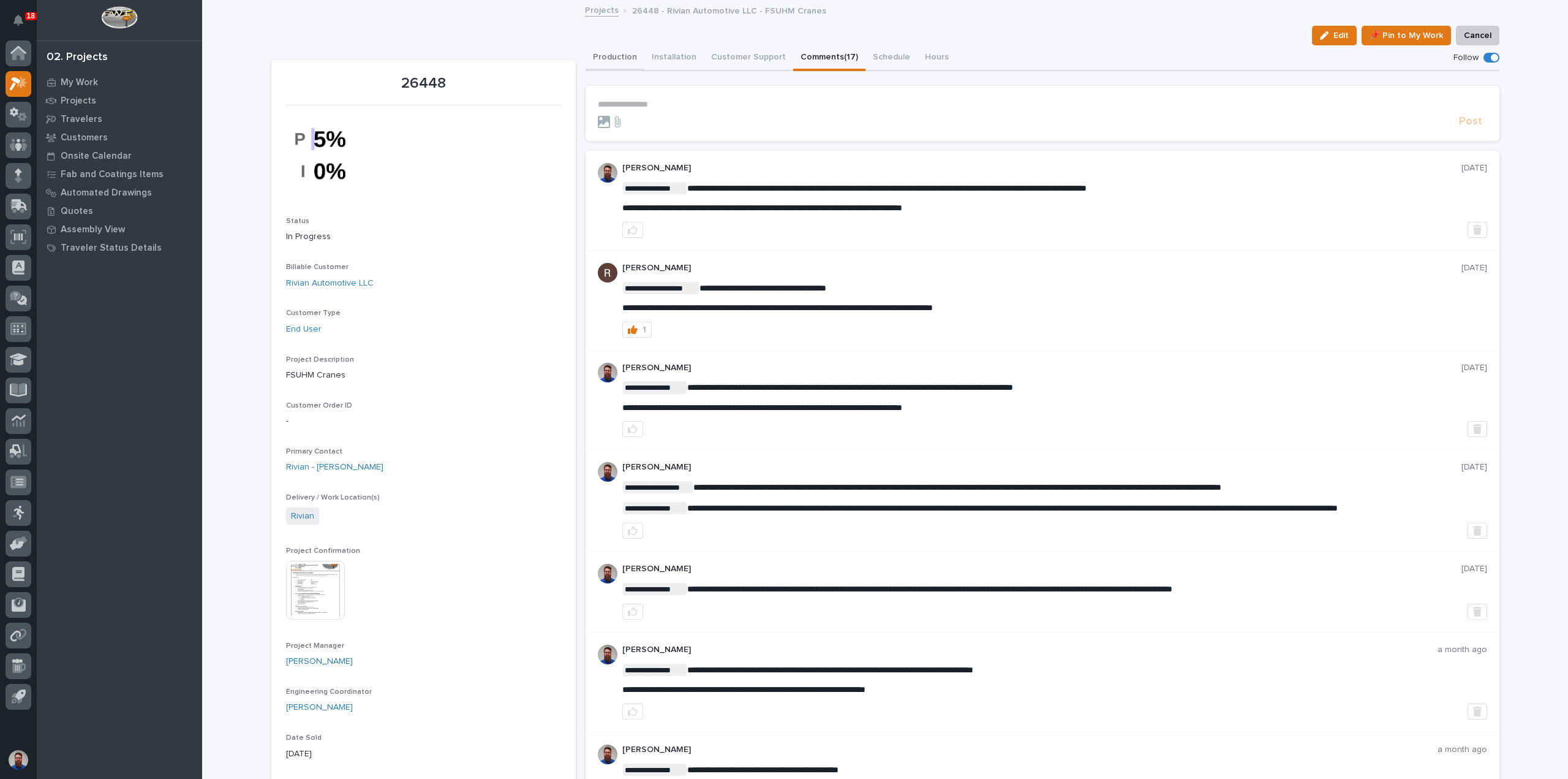
click at [623, 59] on button "Production" at bounding box center [614, 58] width 58 height 25
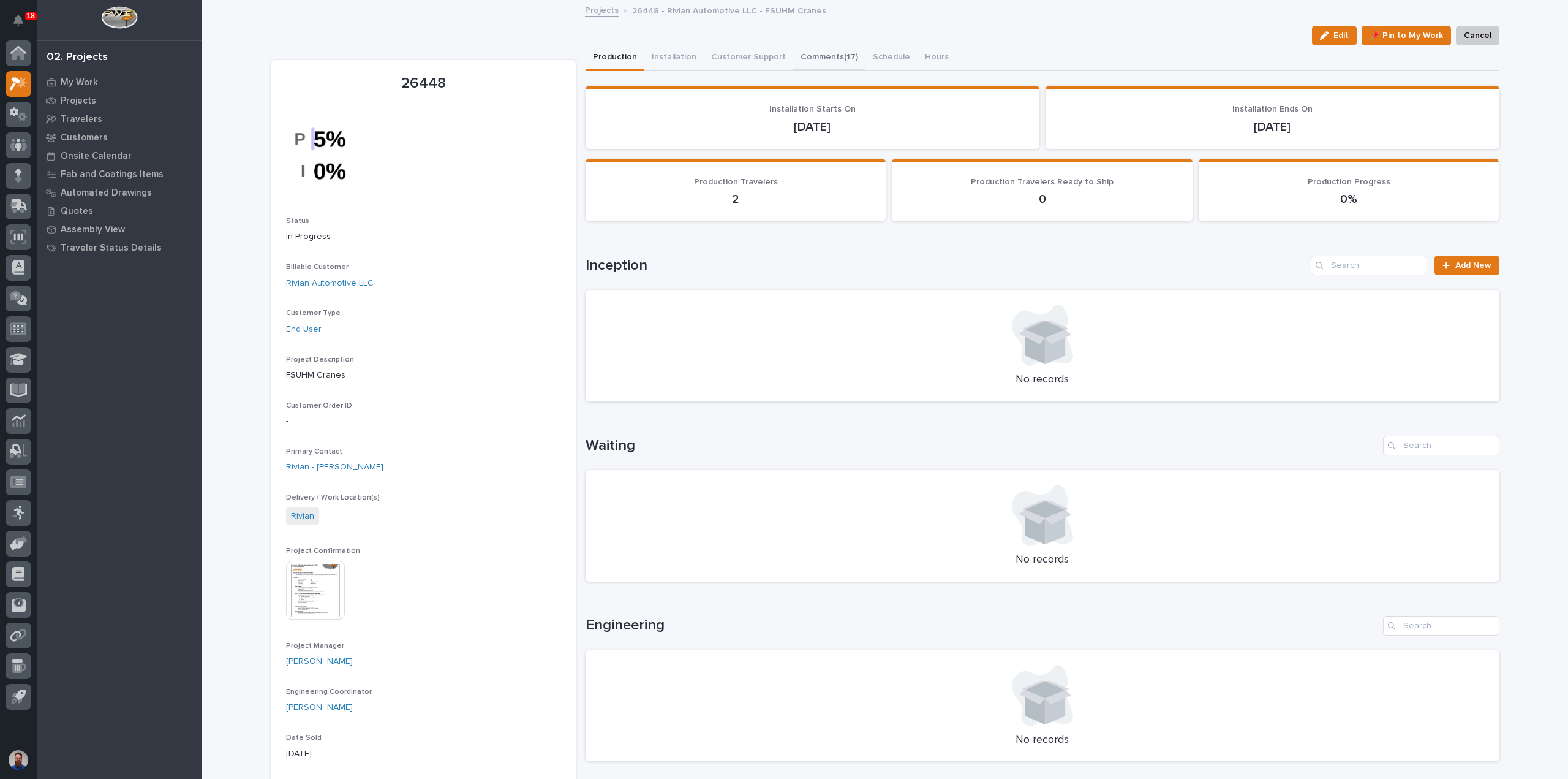
click at [801, 54] on button "Comments (17)" at bounding box center [829, 58] width 72 height 25
